Goal: Find specific page/section: Find specific page/section

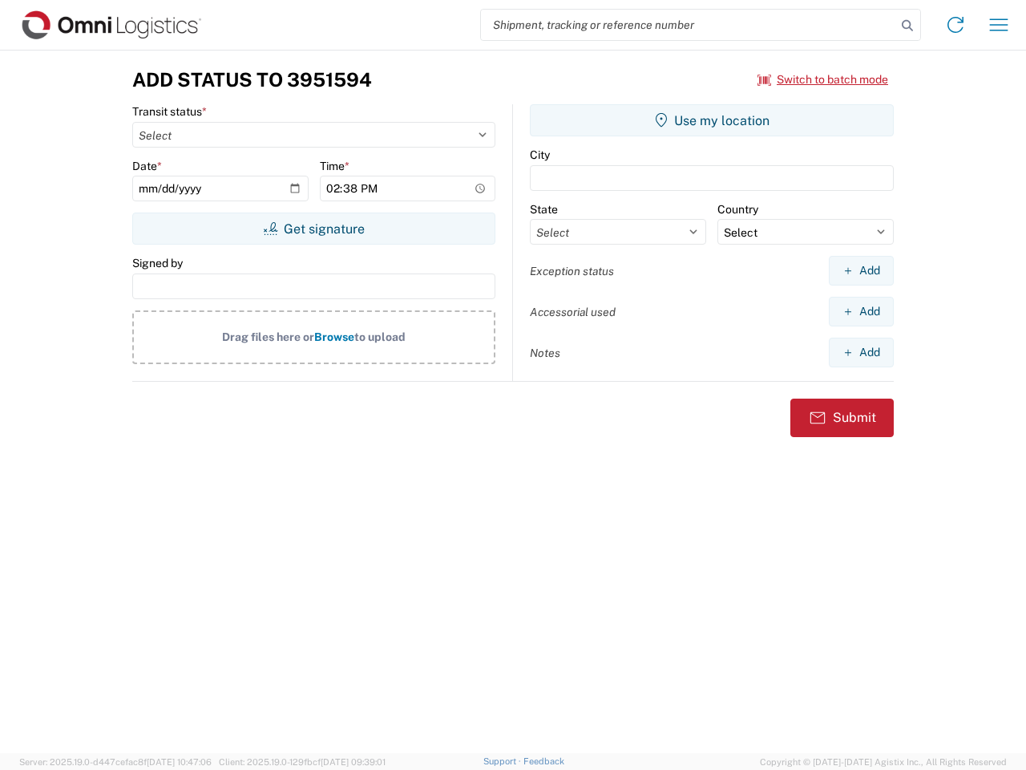
click at [689, 25] on input "search" at bounding box center [688, 25] width 415 height 30
click at [908, 26] on icon at bounding box center [907, 25] width 22 height 22
click at [956, 25] on icon at bounding box center [956, 25] width 26 height 26
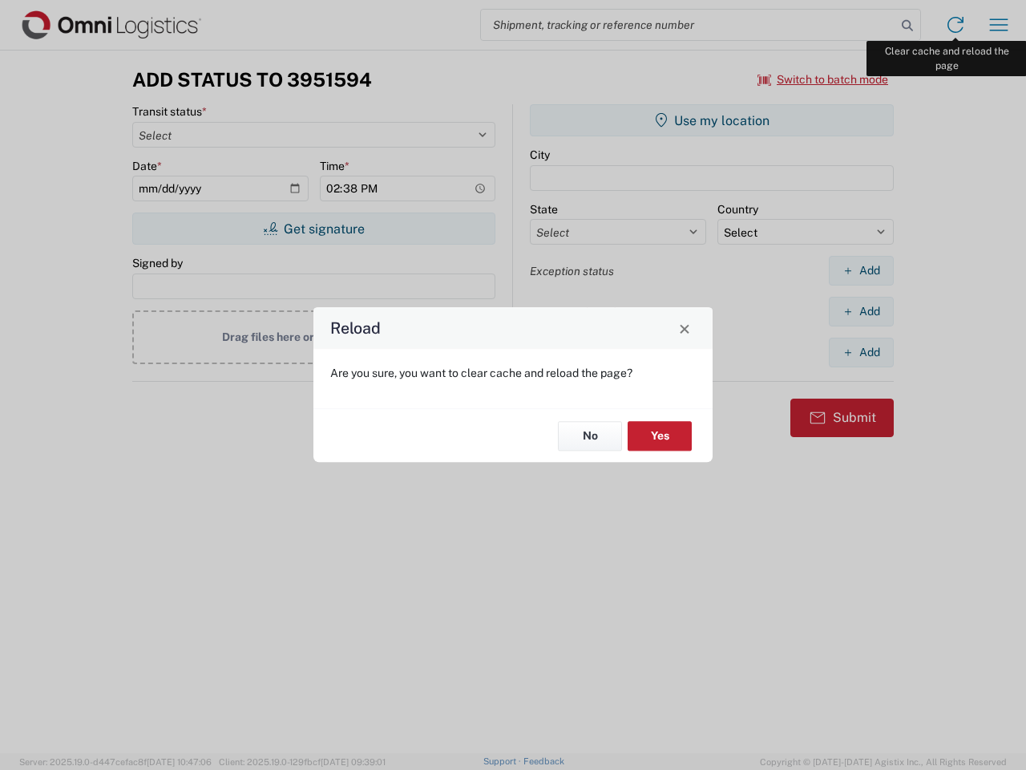
click at [999, 25] on div "Reload Are you sure, you want to clear cache and reload the page? No Yes" at bounding box center [513, 385] width 1026 height 770
click at [823, 79] on div "Reload Are you sure, you want to clear cache and reload the page? No Yes" at bounding box center [513, 385] width 1026 height 770
click at [314, 229] on div "Reload Are you sure, you want to clear cache and reload the page? No Yes" at bounding box center [513, 385] width 1026 height 770
click at [712, 120] on div "Reload Are you sure, you want to clear cache and reload the page? No Yes" at bounding box center [513, 385] width 1026 height 770
click at [861, 270] on div "Reload Are you sure, you want to clear cache and reload the page? No Yes" at bounding box center [513, 385] width 1026 height 770
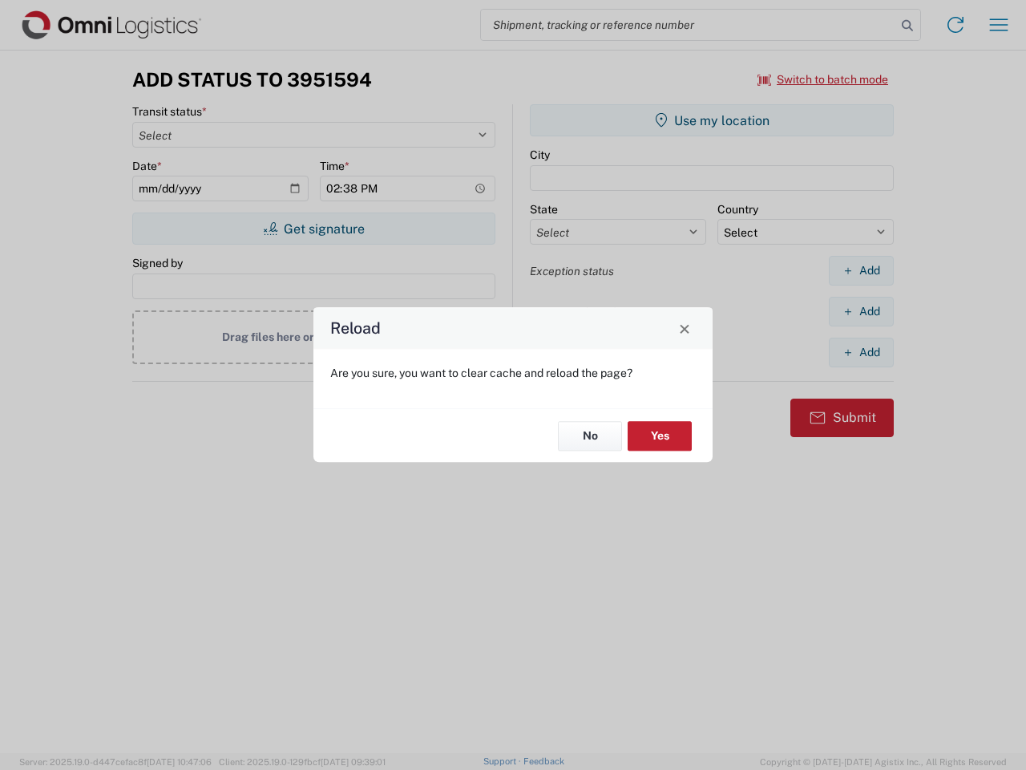
click at [861, 311] on div "Reload Are you sure, you want to clear cache and reload the page? No Yes" at bounding box center [513, 385] width 1026 height 770
click at [861, 352] on div "Reload Are you sure, you want to clear cache and reload the page? No Yes" at bounding box center [513, 385] width 1026 height 770
